Goal: Task Accomplishment & Management: Complete application form

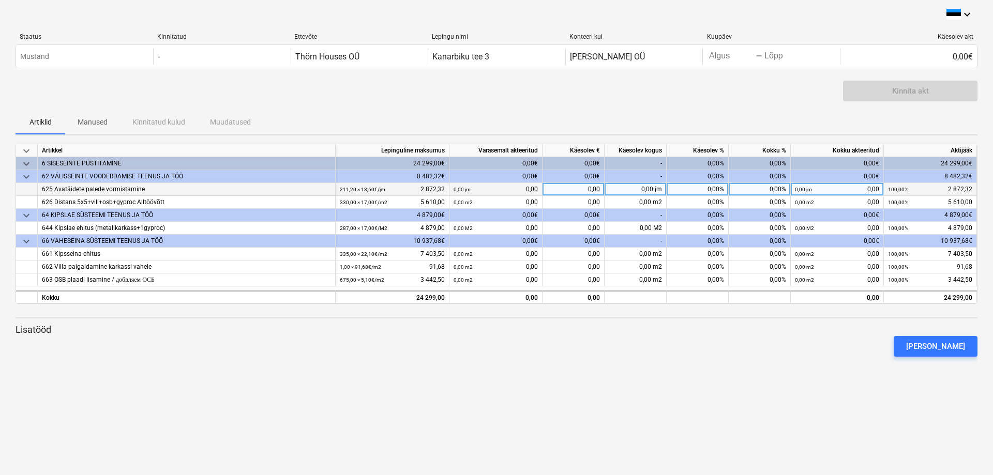
click at [556, 188] on div "0,00" at bounding box center [573, 189] width 62 height 13
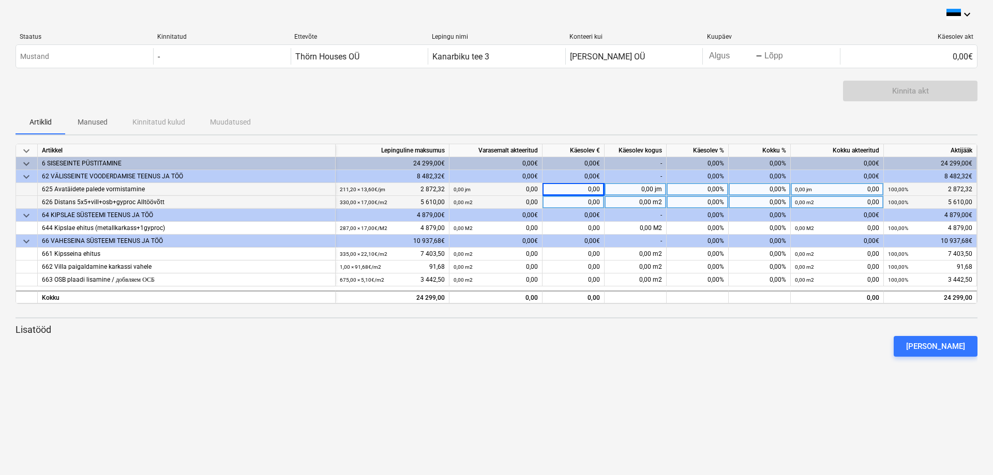
click at [556, 205] on div "0,00" at bounding box center [573, 202] width 62 height 13
type input "1300"
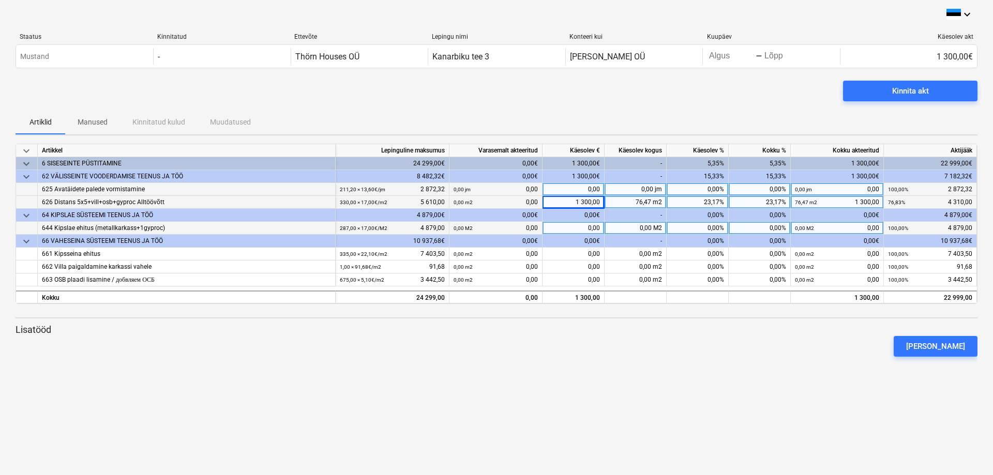
click at [587, 227] on div "0,00" at bounding box center [573, 228] width 62 height 13
type input "2000"
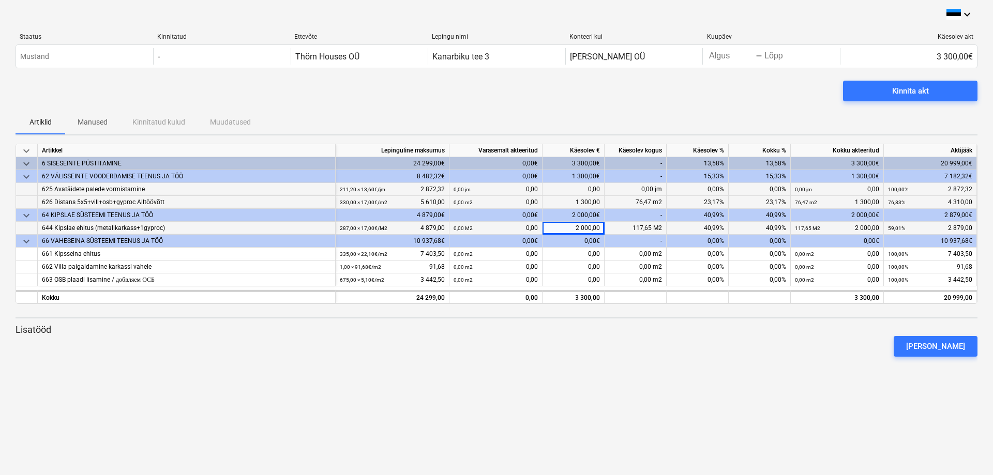
click at [588, 390] on div "keyboard_arrow_down Staatus Kinnitatud Ettevõte Lepingu nimi Konteeri kui Kuupä…" at bounding box center [496, 237] width 993 height 475
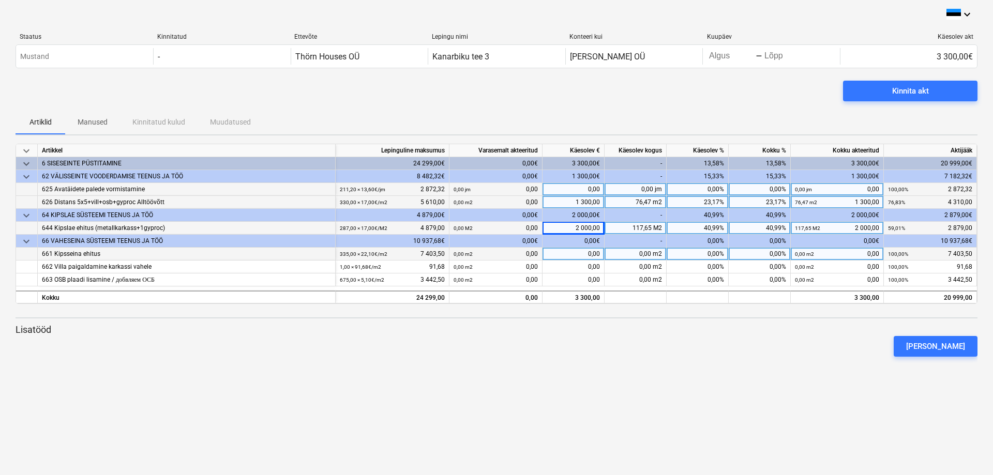
click at [572, 257] on div "0,00" at bounding box center [573, 254] width 62 height 13
type input "1600"
click at [572, 257] on div "1 600,00" at bounding box center [573, 254] width 62 height 13
type input "1900"
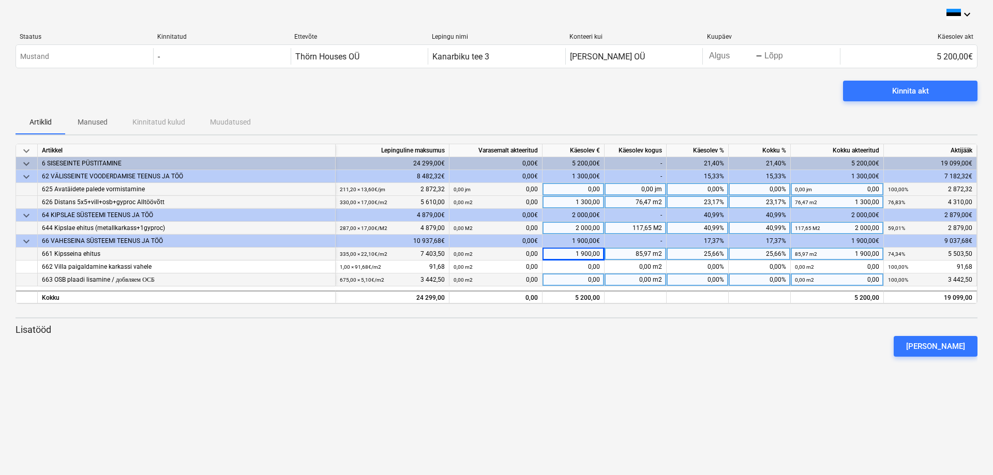
click at [577, 279] on div "0,00" at bounding box center [573, 279] width 62 height 13
type input "200"
click at [589, 373] on div "keyboard_arrow_down Staatus Kinnitatud Ettevõte Lepingu nimi Konteeri kui Kuupä…" at bounding box center [496, 237] width 993 height 475
click at [911, 89] on div "Kinnita akt" at bounding box center [910, 90] width 37 height 13
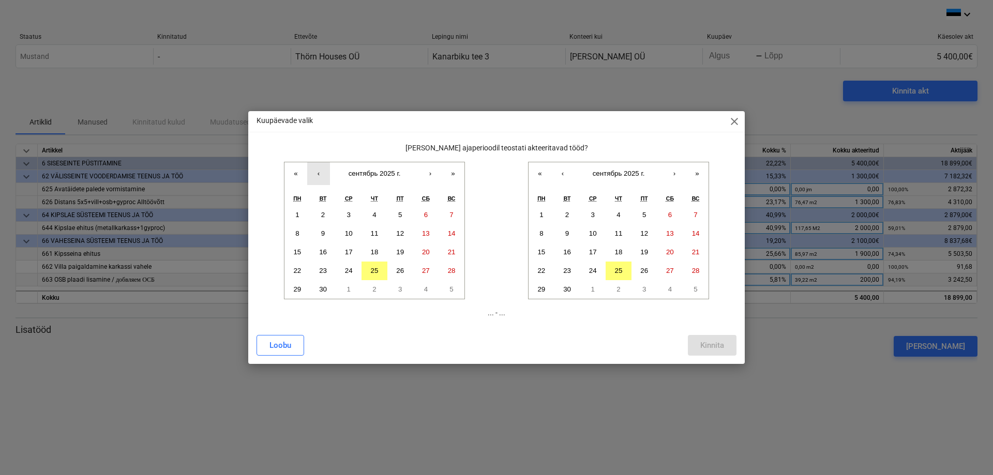
click at [318, 173] on button "‹" at bounding box center [318, 173] width 23 height 23
click at [298, 283] on button "25" at bounding box center [297, 289] width 26 height 19
click at [616, 266] on button "25" at bounding box center [618, 271] width 26 height 19
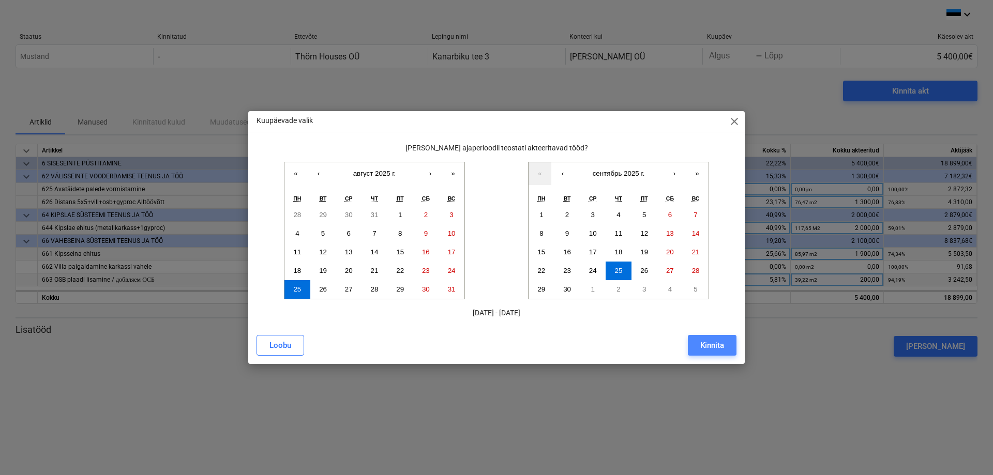
click at [713, 347] on div "Kinnita" at bounding box center [712, 345] width 24 height 13
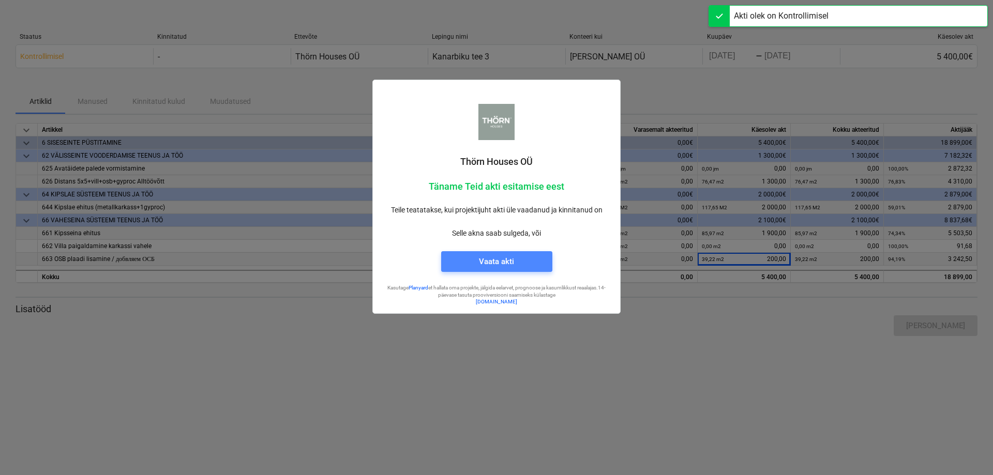
click at [513, 260] on div "Vaata akti" at bounding box center [496, 261] width 35 height 13
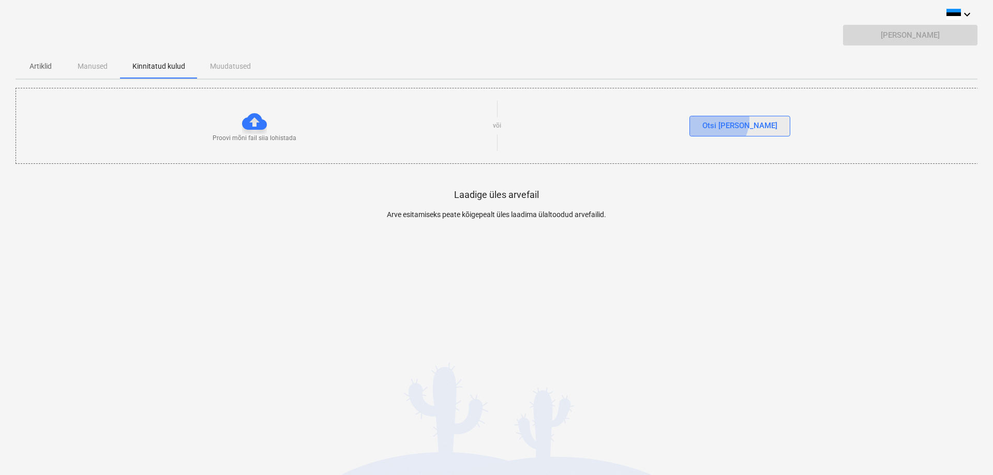
click at [728, 119] on div "Otsi faile" at bounding box center [739, 125] width 75 height 13
